Goal: Find specific page/section: Find specific page/section

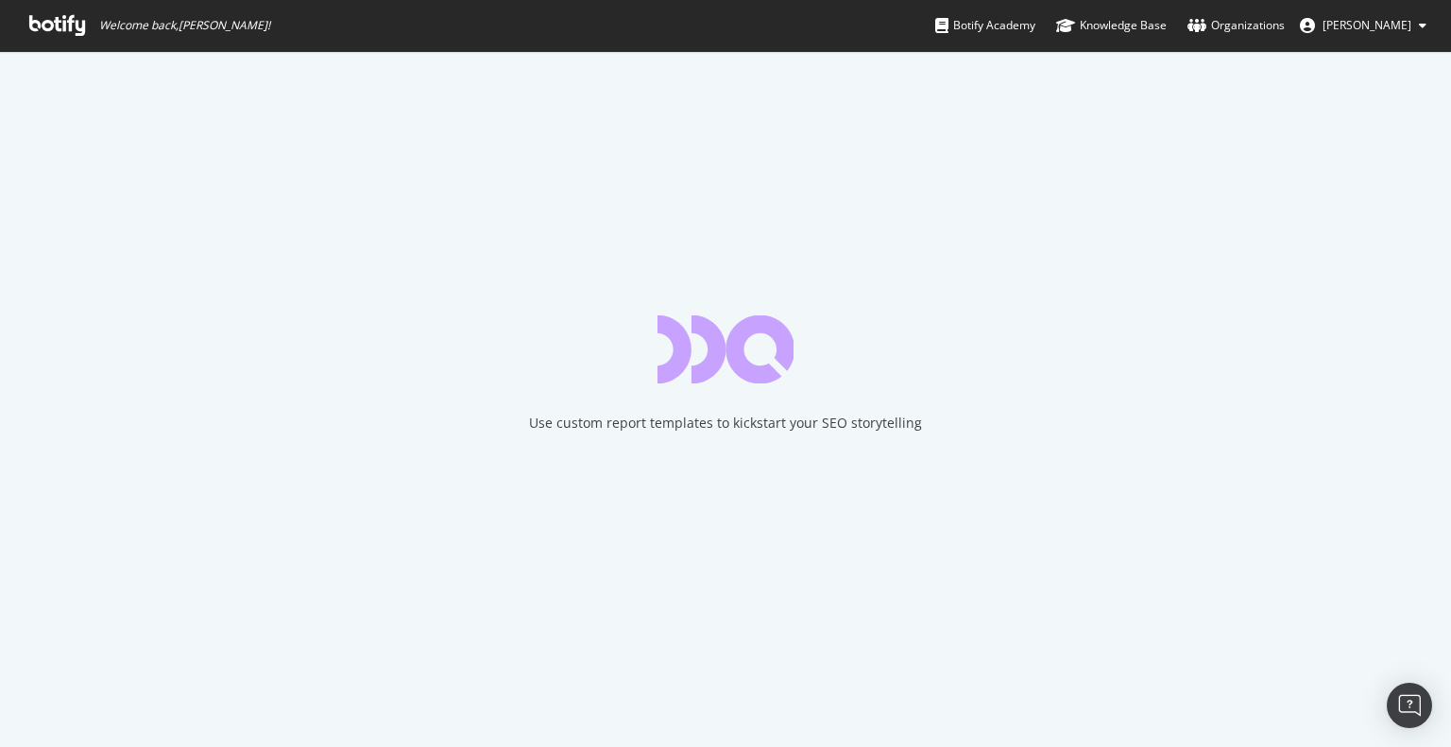
click at [67, 35] on icon at bounding box center [57, 25] width 56 height 21
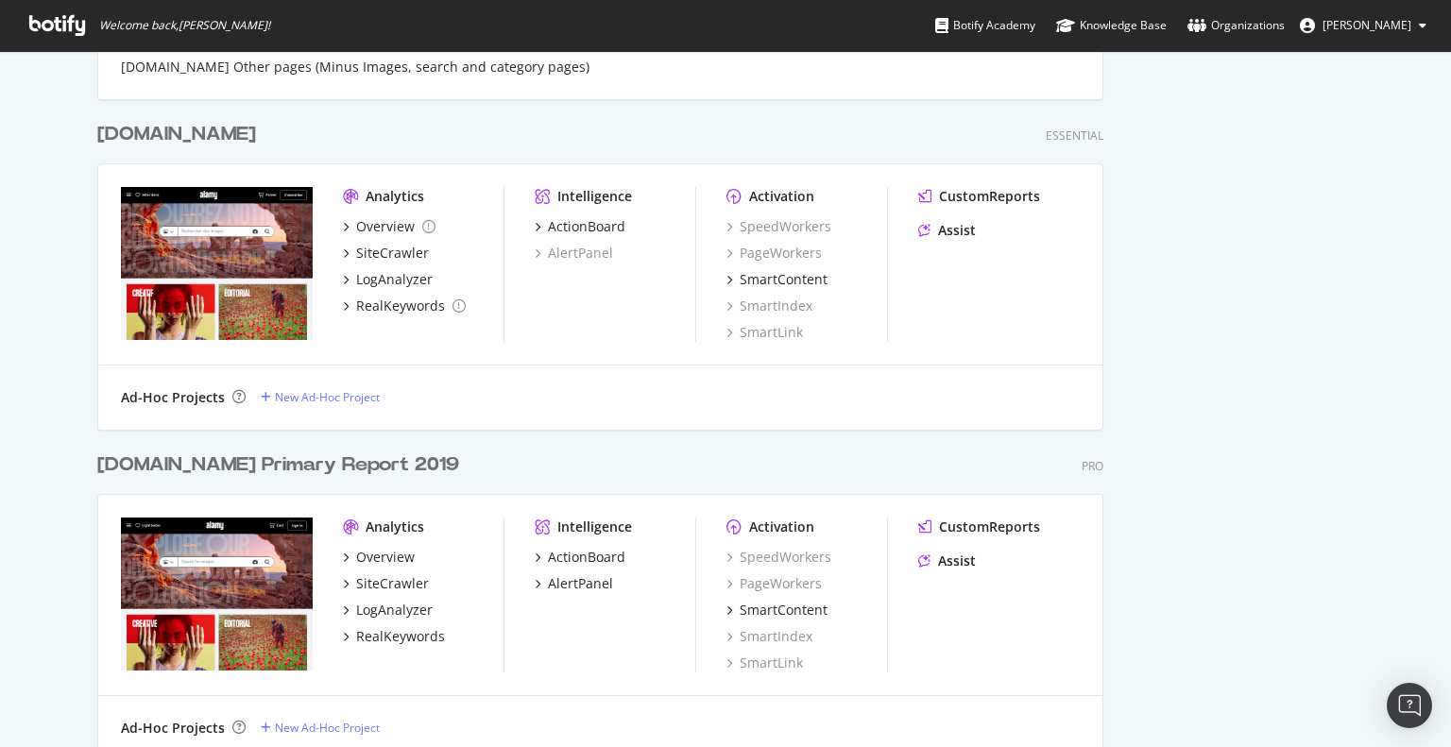
scroll to position [1194, 0]
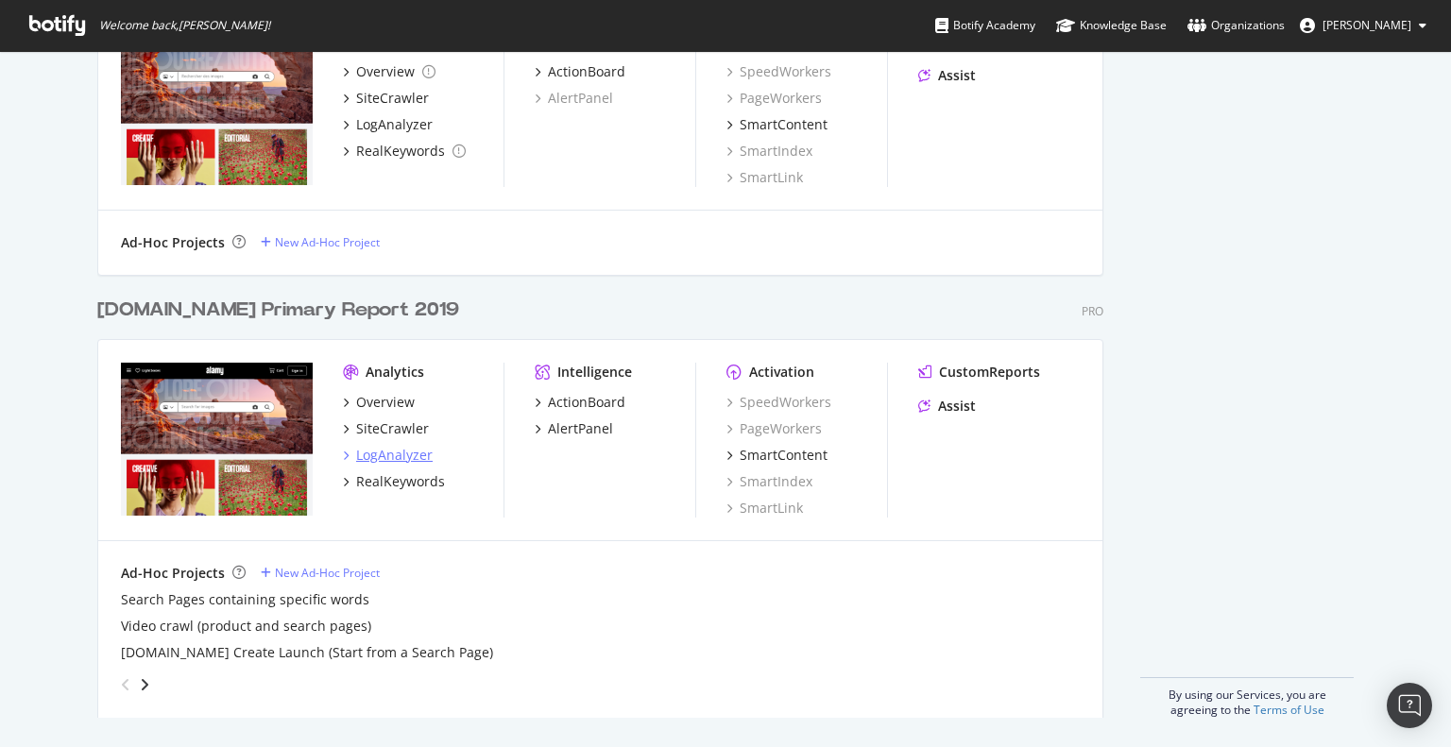
click at [366, 453] on div "LogAnalyzer" at bounding box center [394, 455] width 77 height 19
